Goal: Information Seeking & Learning: Check status

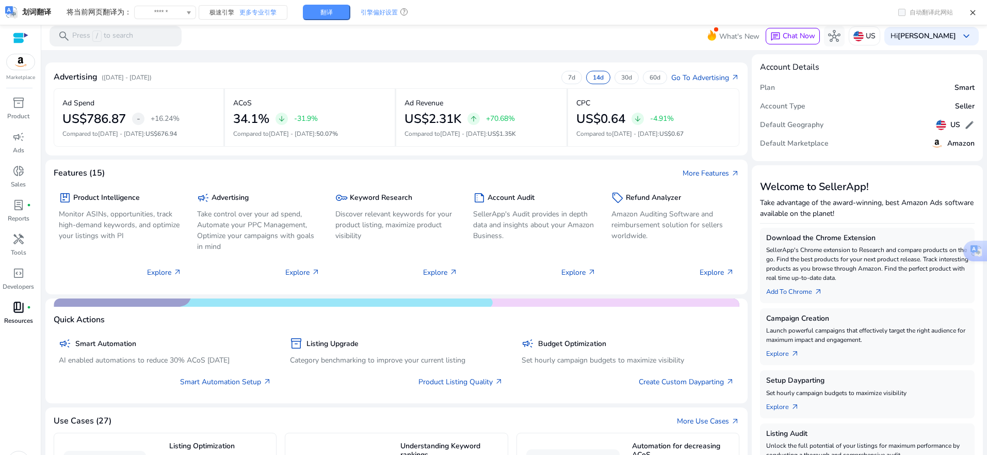
click at [25, 316] on p "Resources" at bounding box center [18, 320] width 29 height 9
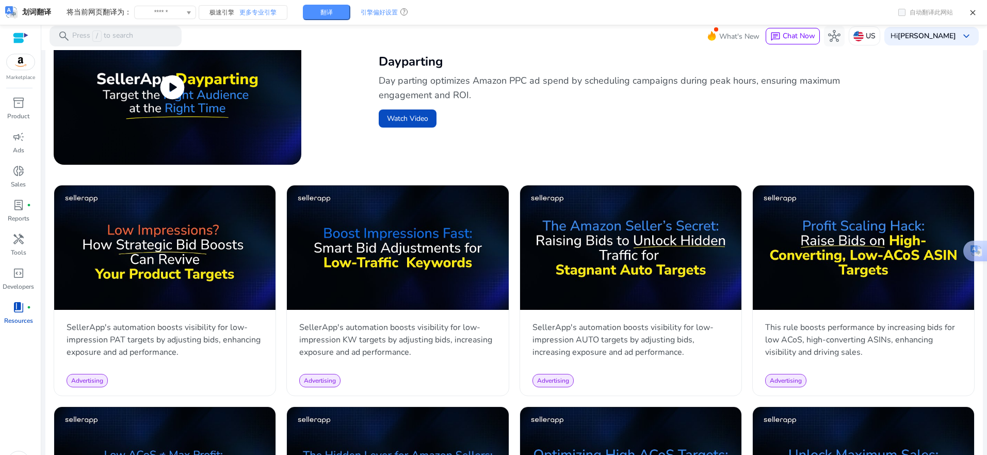
scroll to position [413, 0]
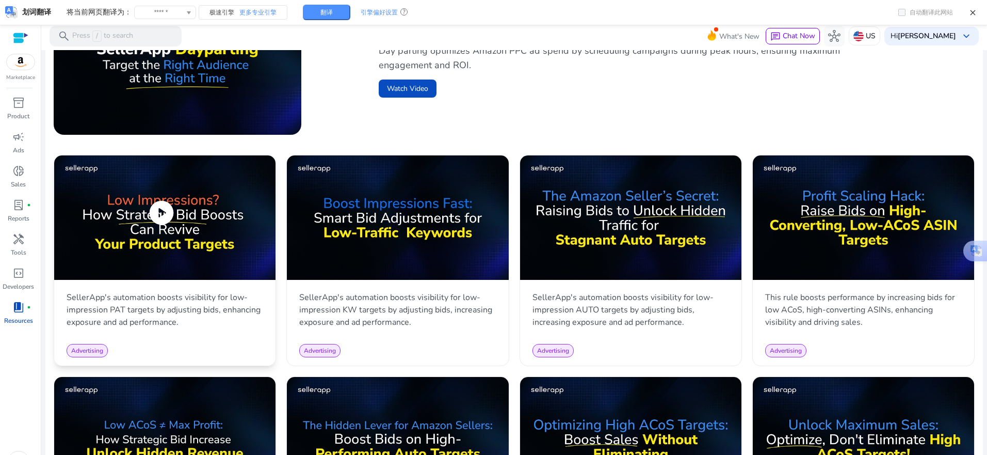
click at [165, 209] on span "play_circle" at bounding box center [161, 212] width 29 height 29
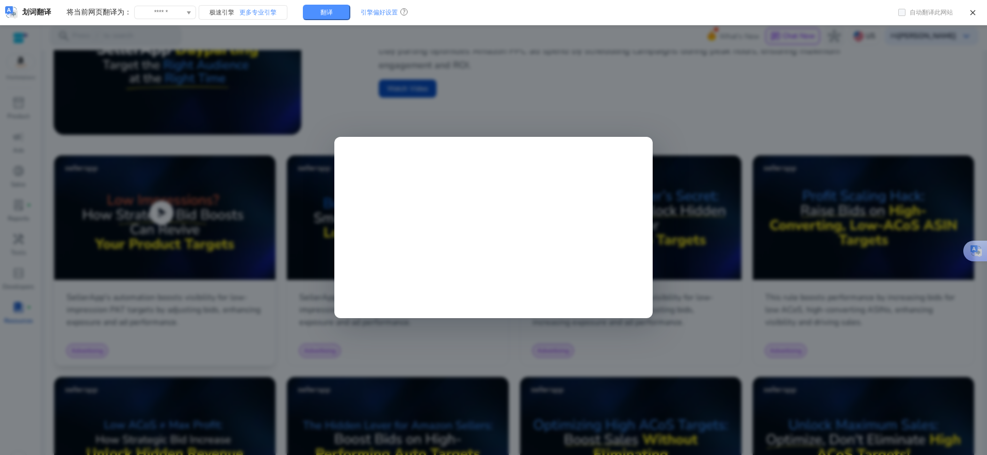
scroll to position [0, 0]
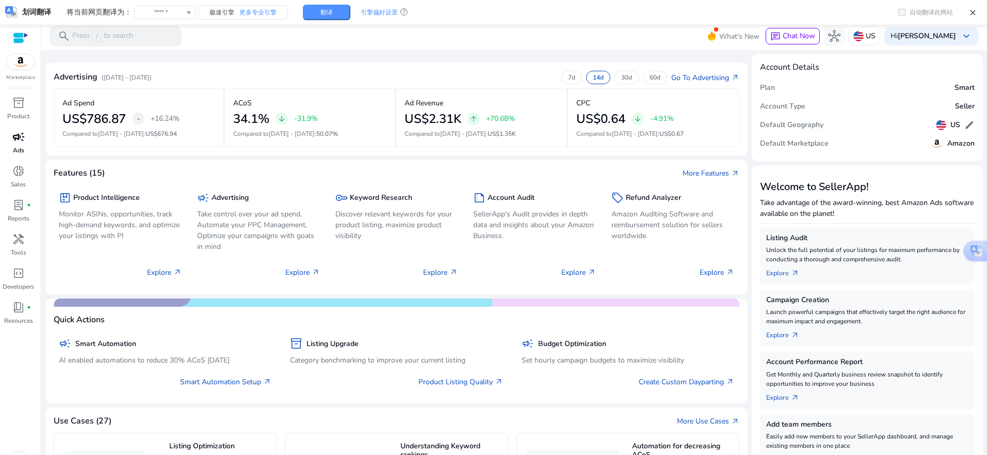
click at [21, 145] on div "campaign" at bounding box center [18, 137] width 29 height 17
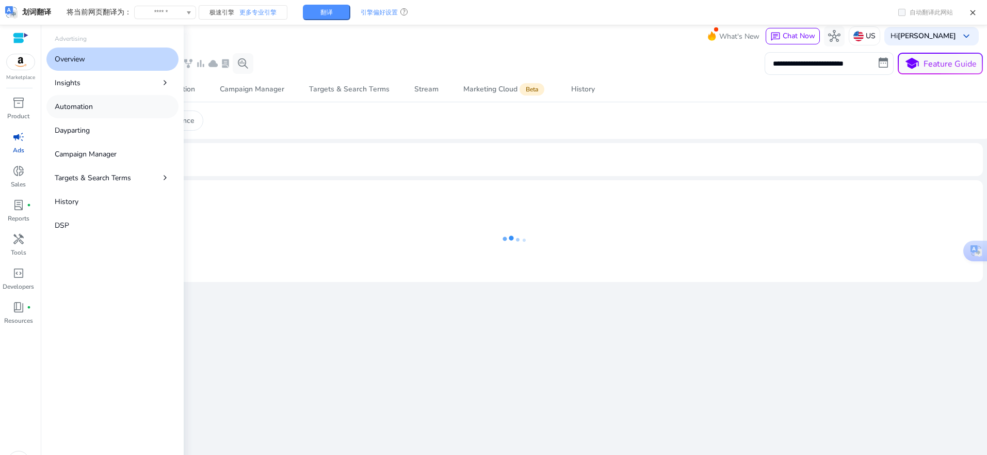
click at [82, 108] on p "Automation" at bounding box center [74, 106] width 38 height 11
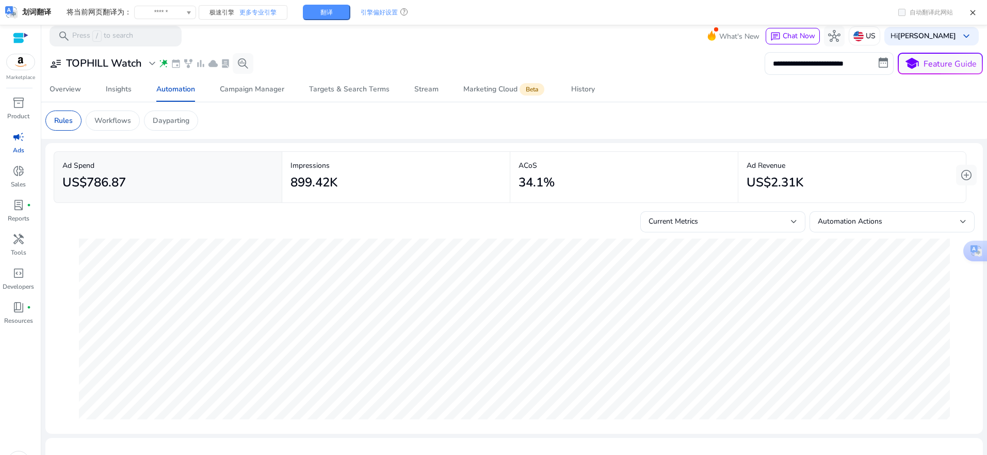
click at [25, 150] on link "campaign Ads" at bounding box center [18, 146] width 37 height 34
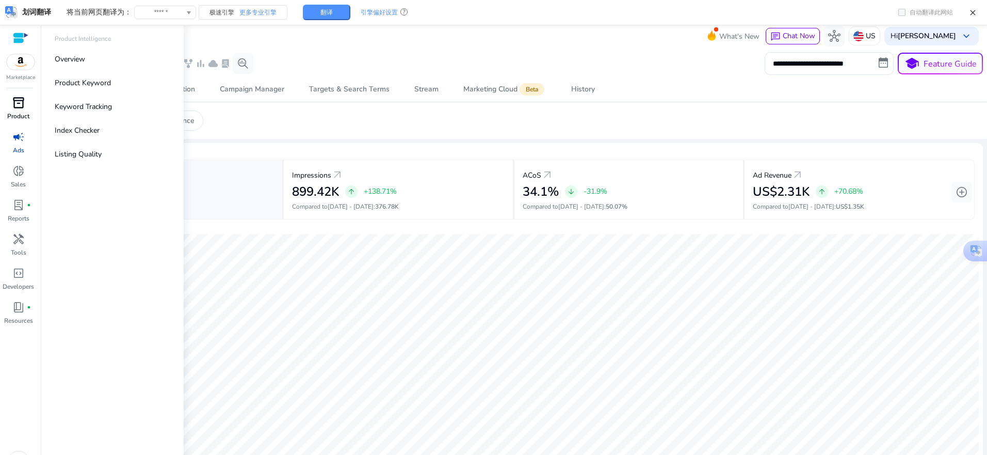
click at [25, 102] on div "inventory_2" at bounding box center [18, 102] width 29 height 17
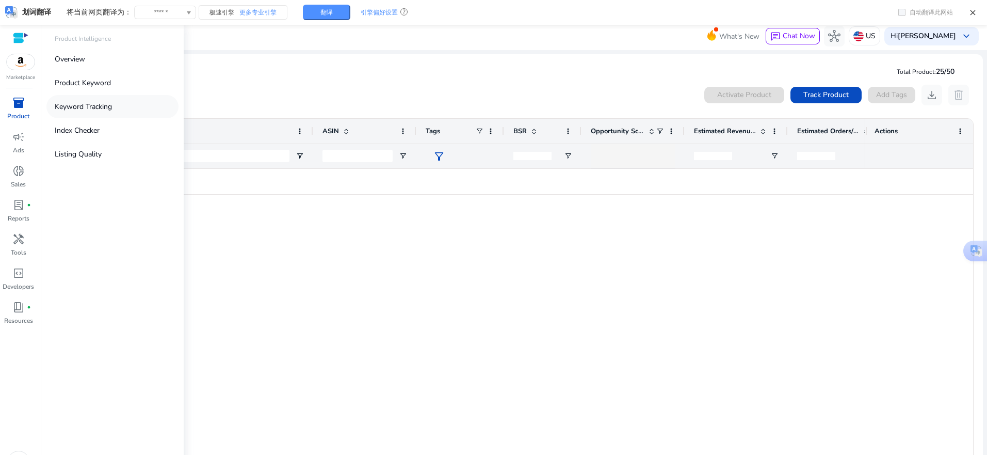
click at [90, 110] on p "Keyword Tracking" at bounding box center [83, 106] width 57 height 11
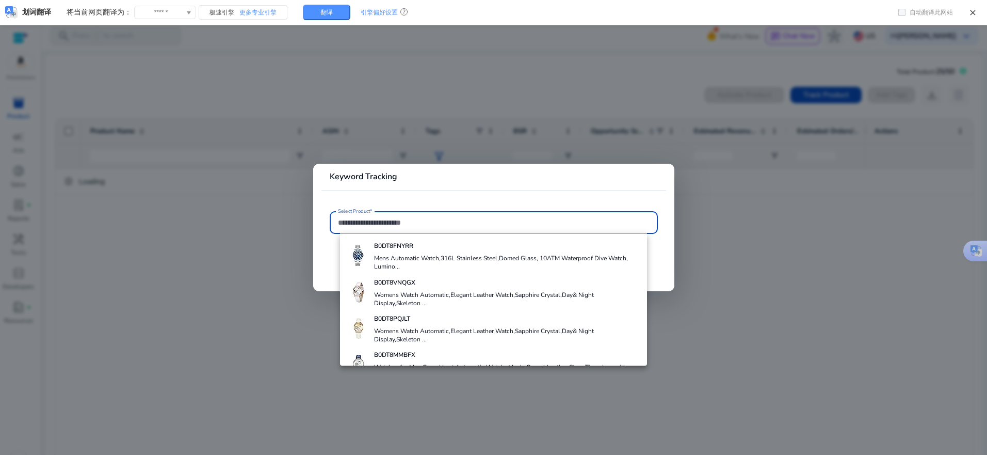
click at [224, 258] on div at bounding box center [493, 227] width 987 height 455
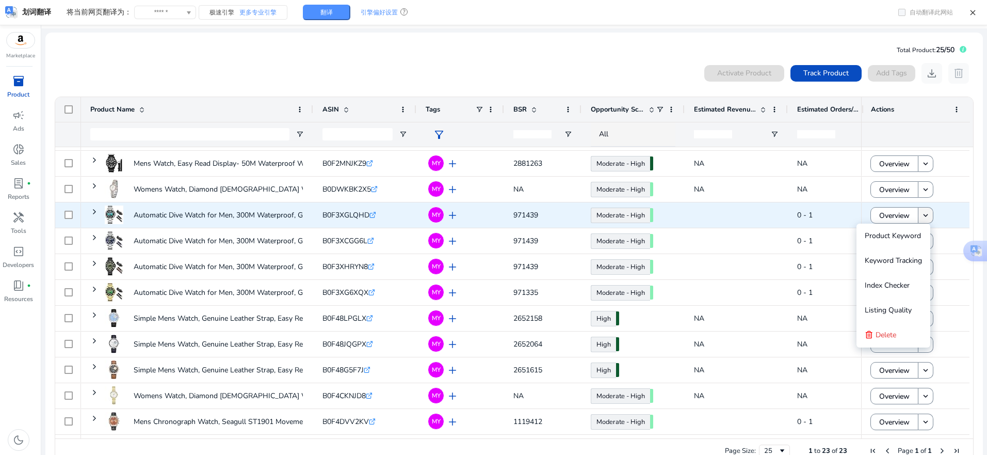
click at [922, 216] on mat-icon "keyboard_arrow_down" at bounding box center [925, 215] width 9 height 9
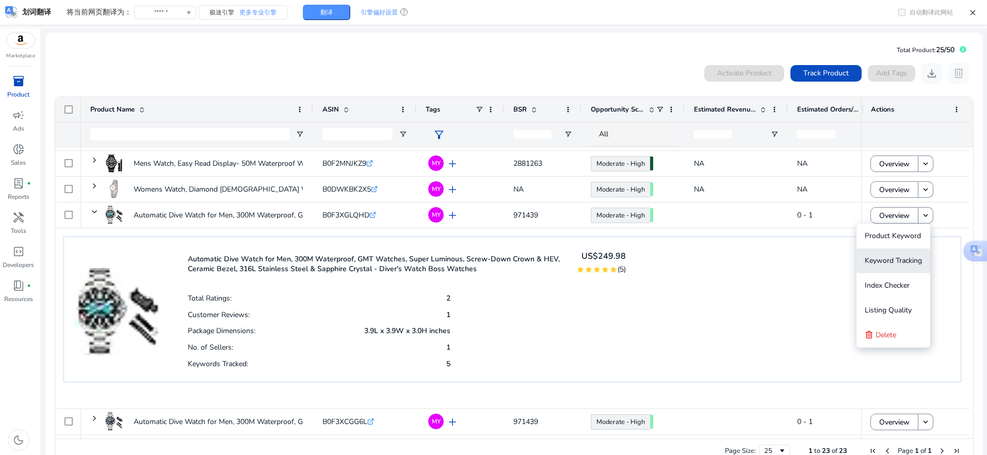
click at [903, 255] on span "Keyword Tracking" at bounding box center [893, 260] width 57 height 21
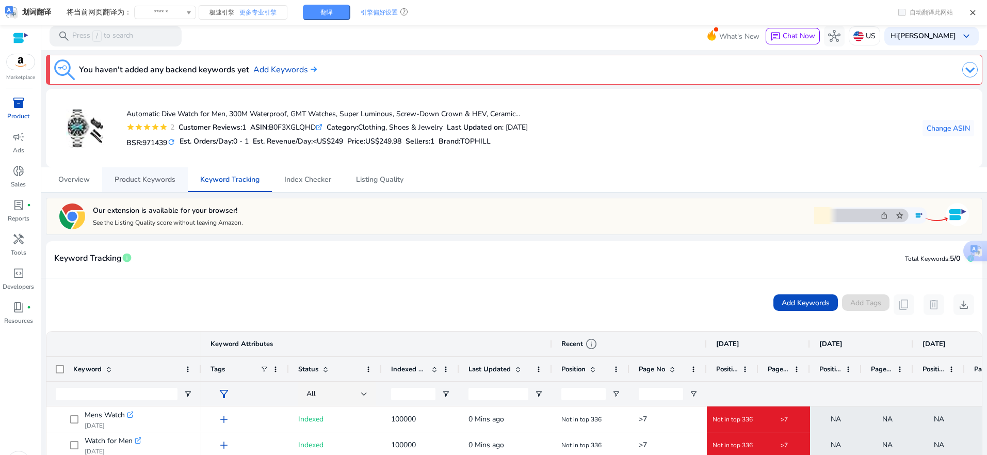
click at [148, 184] on span "Product Keywords" at bounding box center [145, 179] width 61 height 25
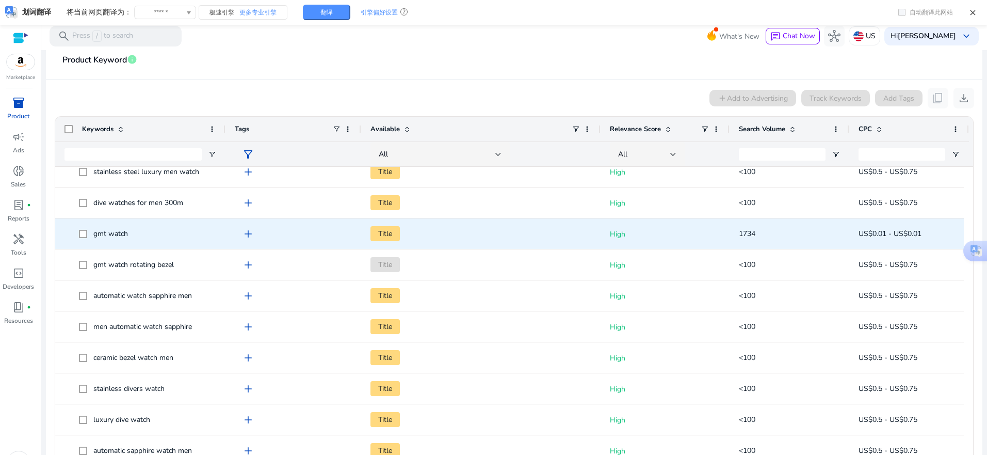
scroll to position [1223, 0]
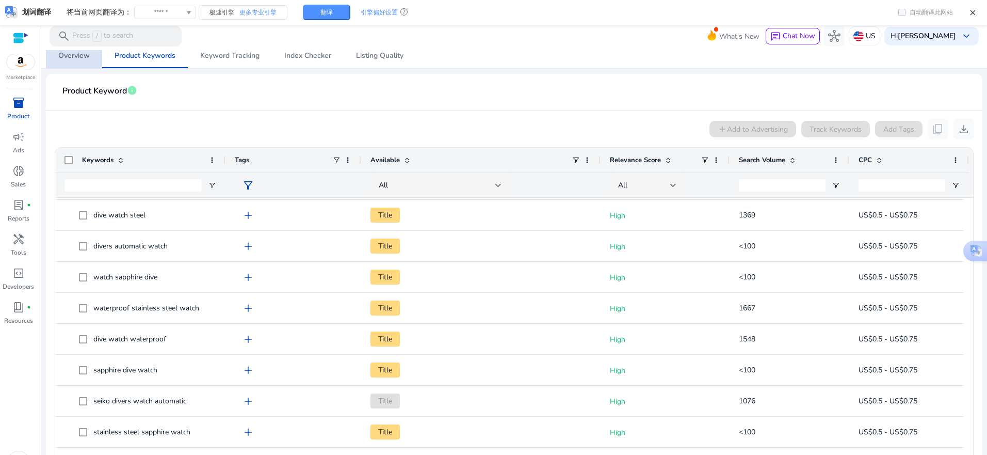
click at [58, 61] on span "Overview" at bounding box center [73, 55] width 31 height 25
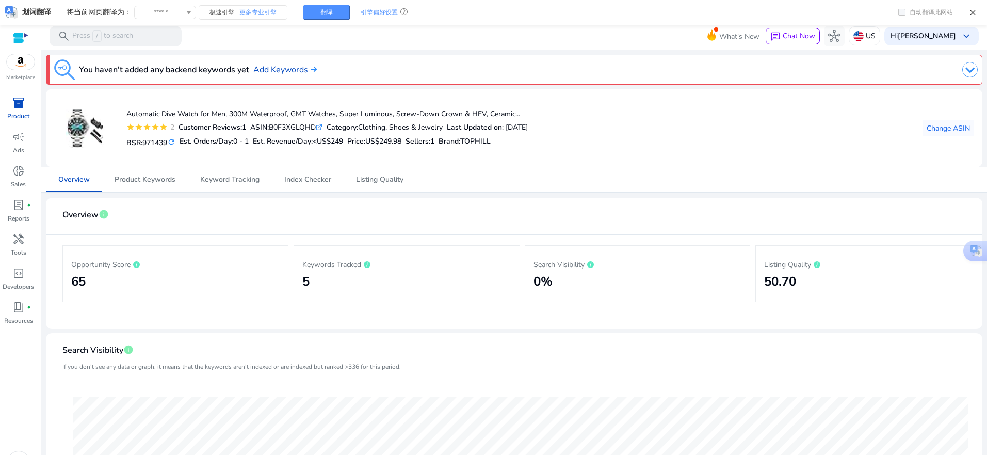
click at [20, 111] on p "Product" at bounding box center [18, 115] width 22 height 9
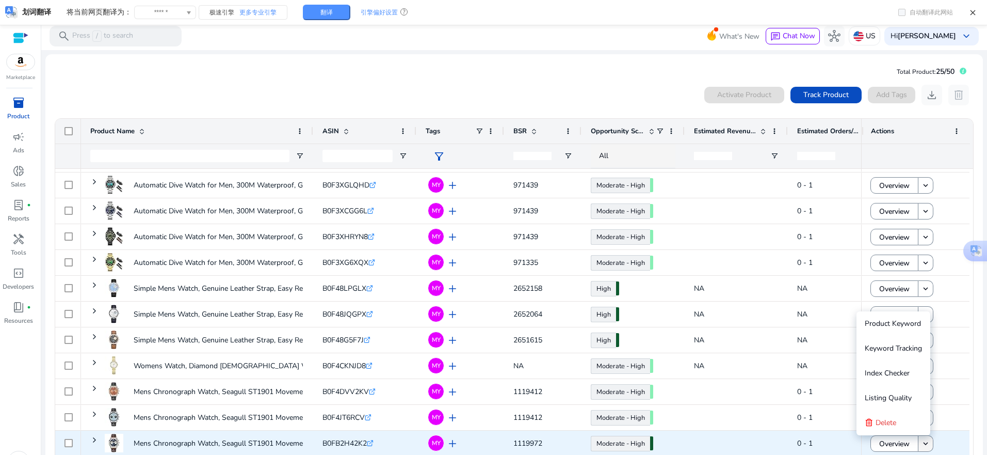
click at [926, 444] on mat-icon "keyboard_arrow_down" at bounding box center [925, 443] width 9 height 9
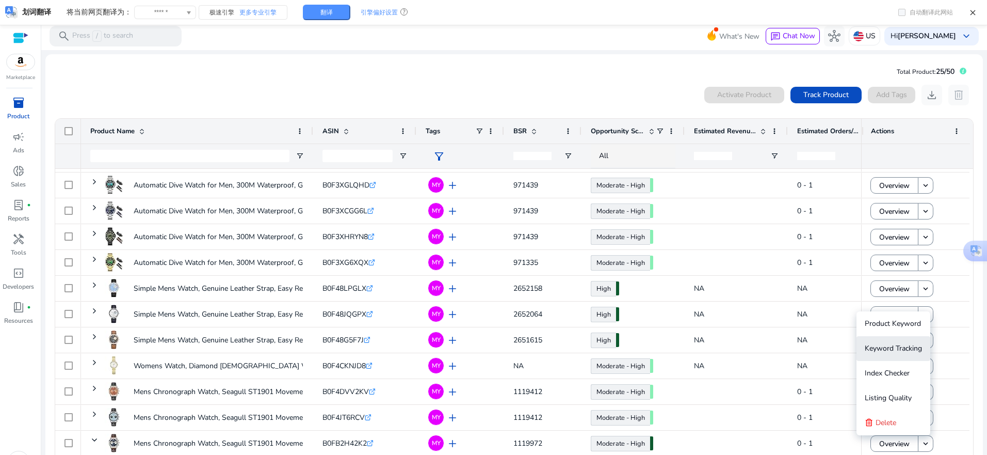
drag, startPoint x: 883, startPoint y: 350, endPoint x: 875, endPoint y: 350, distance: 7.7
click at [883, 350] on span "Keyword Tracking" at bounding box center [893, 348] width 57 height 10
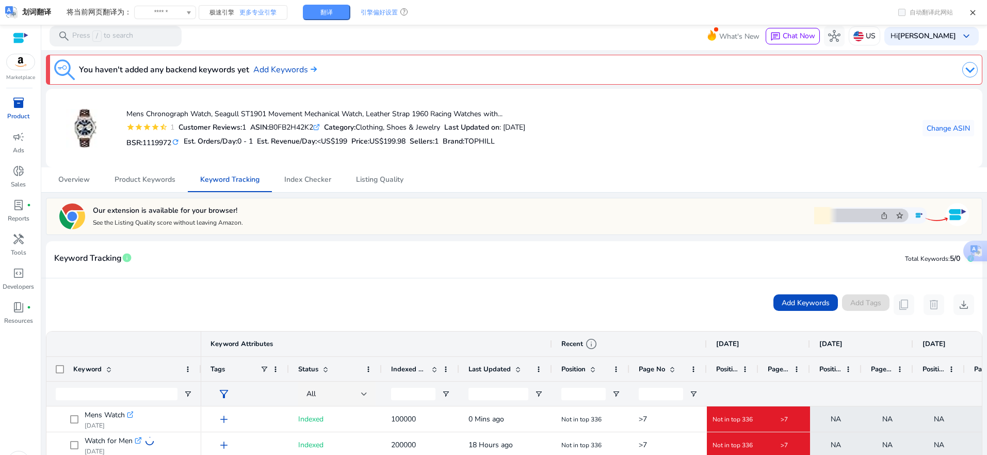
click at [18, 115] on p "Product" at bounding box center [18, 115] width 22 height 9
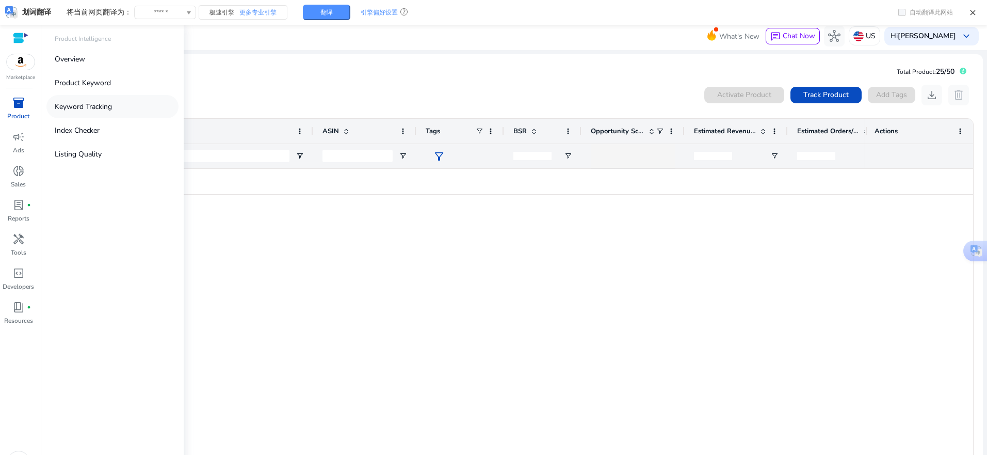
click at [88, 106] on p "Keyword Tracking" at bounding box center [83, 106] width 57 height 11
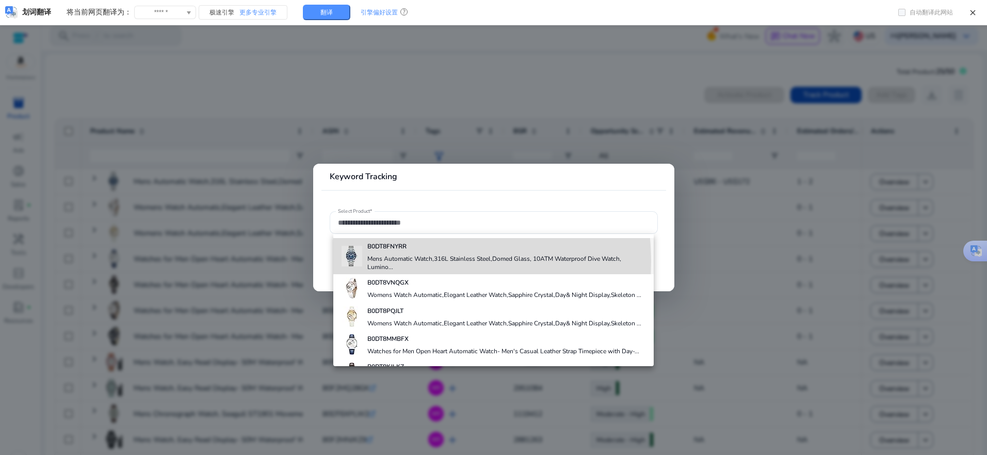
click at [384, 262] on h4 "Mens Automatic Watch,316L Stainless Steel,Domed Glass, 10ATM Waterproof Dive Wa…" at bounding box center [506, 262] width 278 height 17
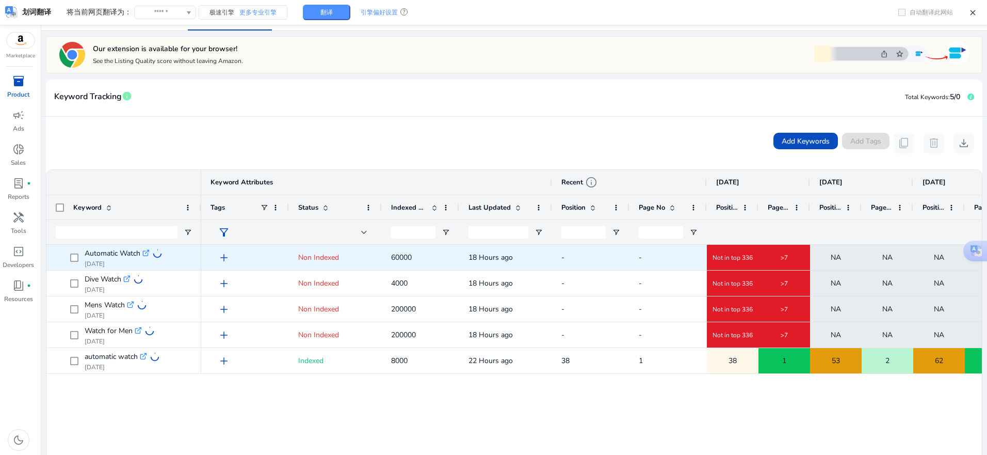
scroll to position [155, 0]
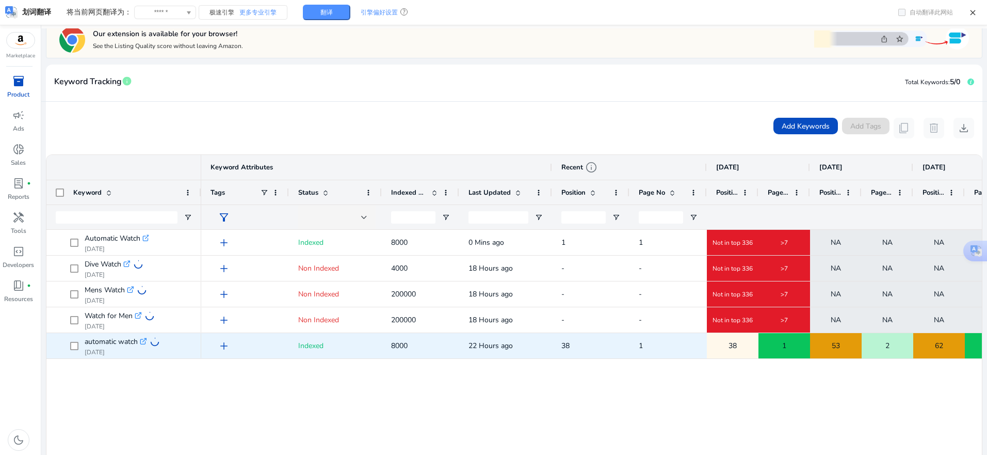
click at [774, 347] on div "1" at bounding box center [784, 345] width 51 height 21
click at [735, 342] on span "38" at bounding box center [733, 345] width 8 height 21
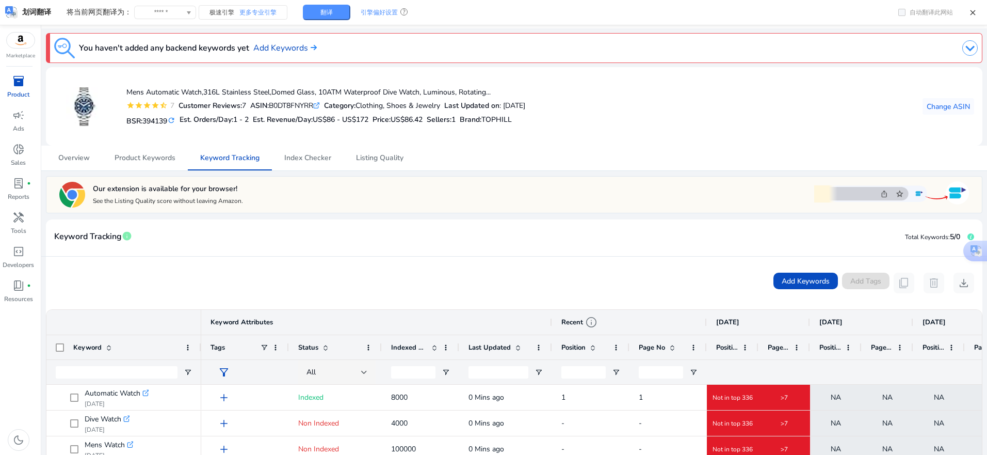
scroll to position [155, 0]
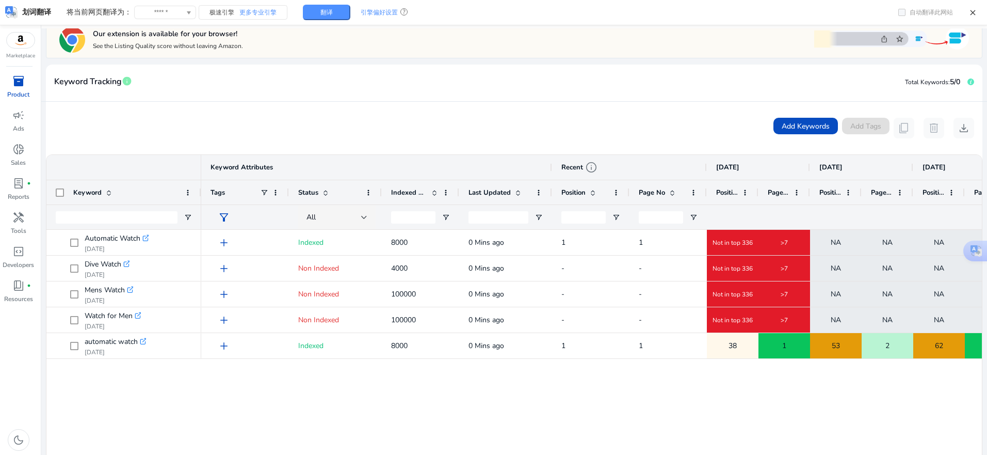
click at [599, 402] on div "add Indexed 8000 0 Mins ago 1 1 Not in top 336 >7 NA NA NA NA NA NA add Non Ind…" at bounding box center [591, 363] width 781 height 267
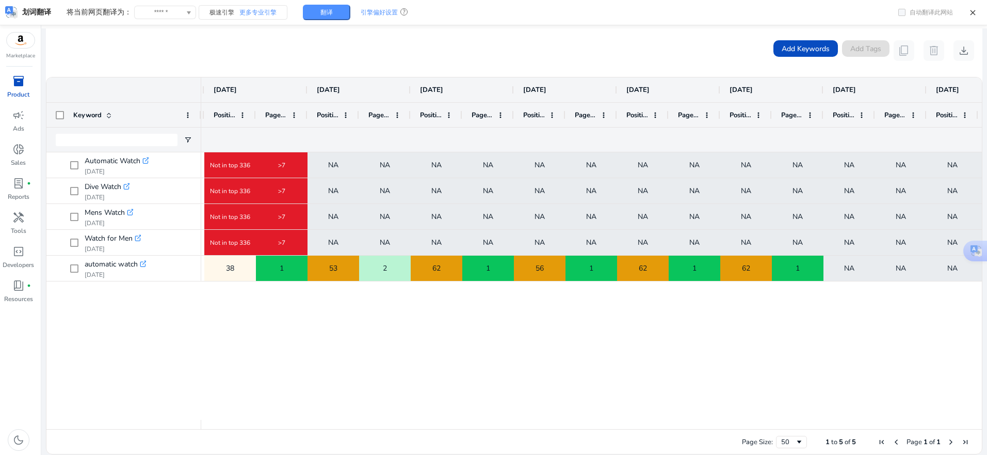
scroll to position [0, 0]
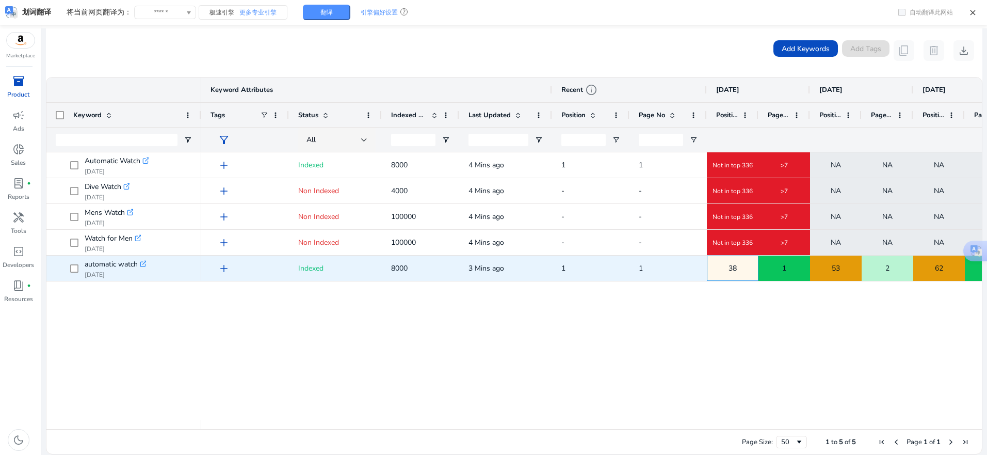
click at [741, 269] on div "38" at bounding box center [733, 268] width 51 height 21
click at [806, 272] on div "1" at bounding box center [784, 268] width 51 height 21
click at [101, 264] on span "automatic watch" at bounding box center [111, 264] width 53 height 14
click at [306, 268] on span "Indexed" at bounding box center [310, 268] width 25 height 10
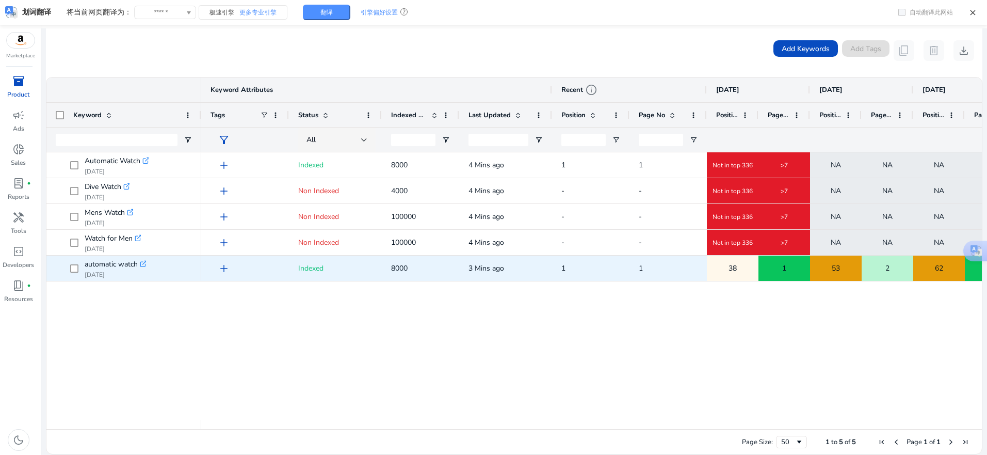
click at [779, 265] on div "1" at bounding box center [784, 268] width 51 height 21
click at [748, 268] on div "38" at bounding box center [733, 268] width 51 height 21
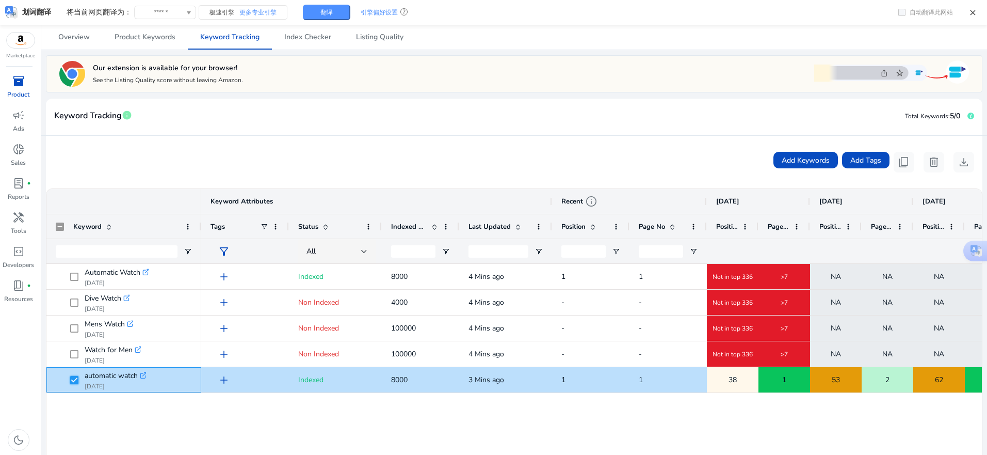
scroll to position [77, 0]
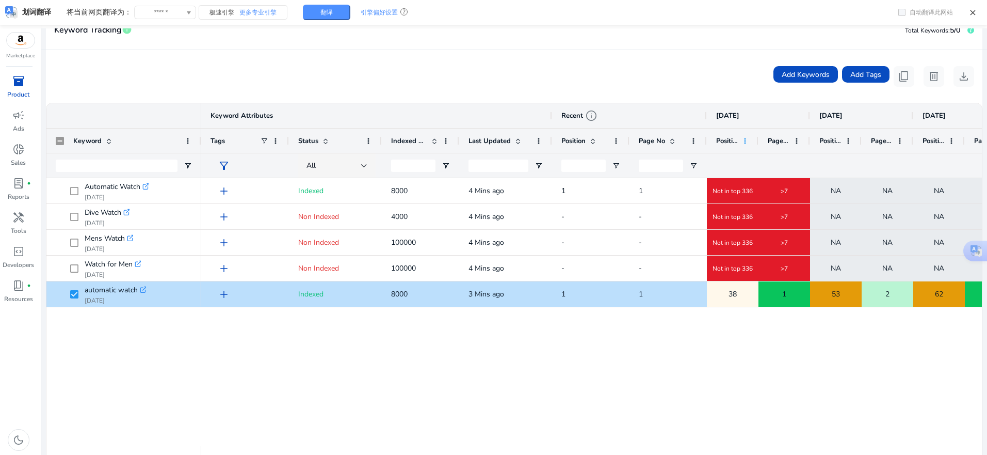
click at [743, 145] on span at bounding box center [745, 141] width 8 height 8
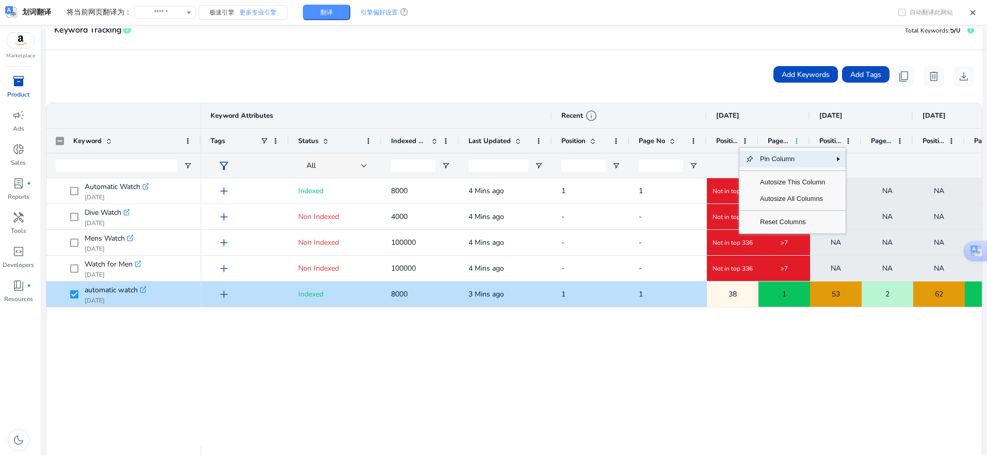
click at [794, 140] on span at bounding box center [797, 141] width 8 height 8
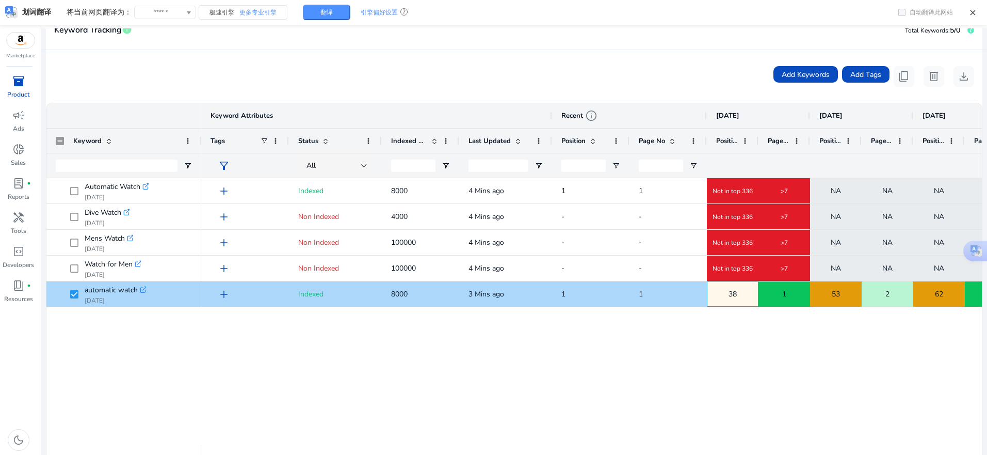
click at [736, 296] on span "38" at bounding box center [733, 293] width 8 height 21
click at [790, 293] on div "1" at bounding box center [784, 293] width 51 height 21
click at [736, 291] on span "38" at bounding box center [733, 293] width 8 height 21
